Goal: Obtain resource: Obtain resource

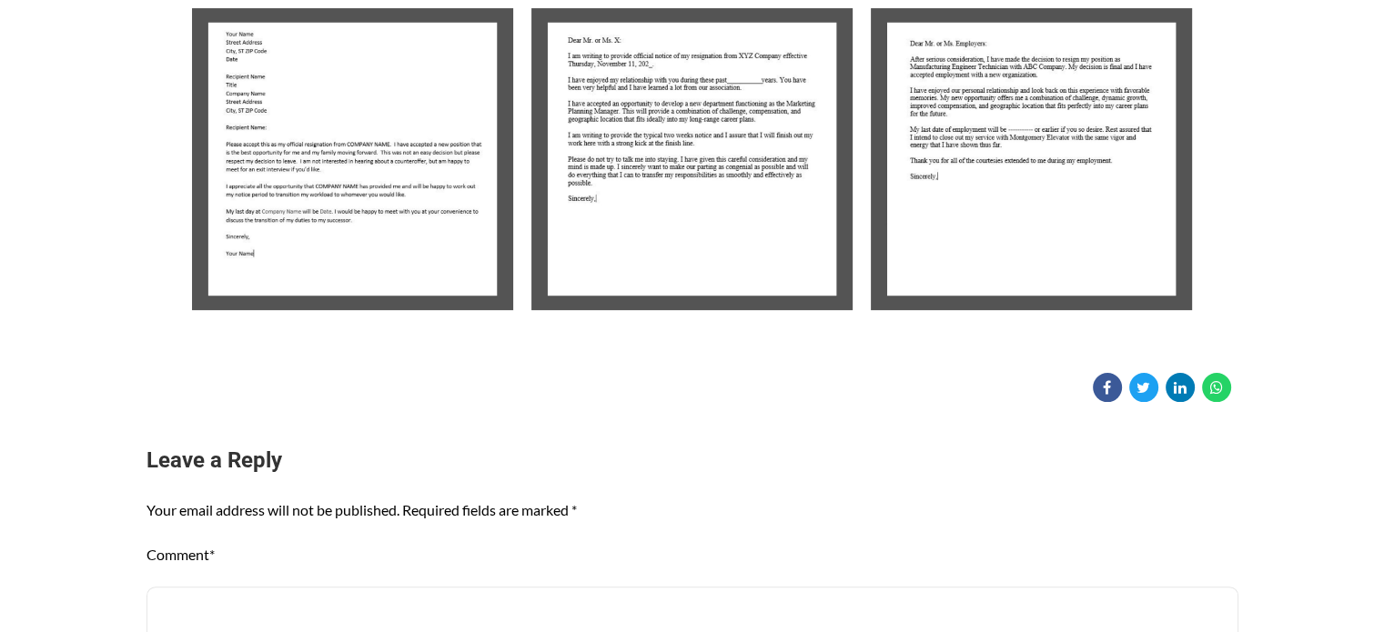
scroll to position [480, 0]
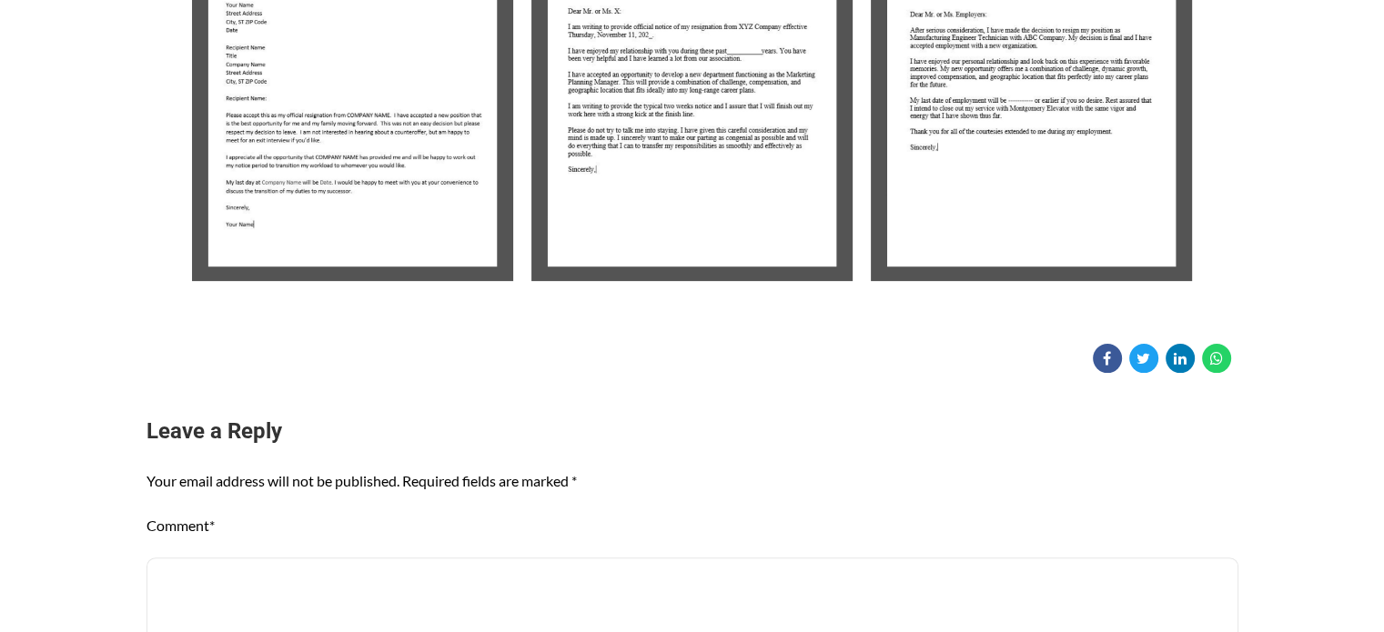
click at [325, 141] on img at bounding box center [352, 130] width 321 height 302
